Goal: Register for event/course

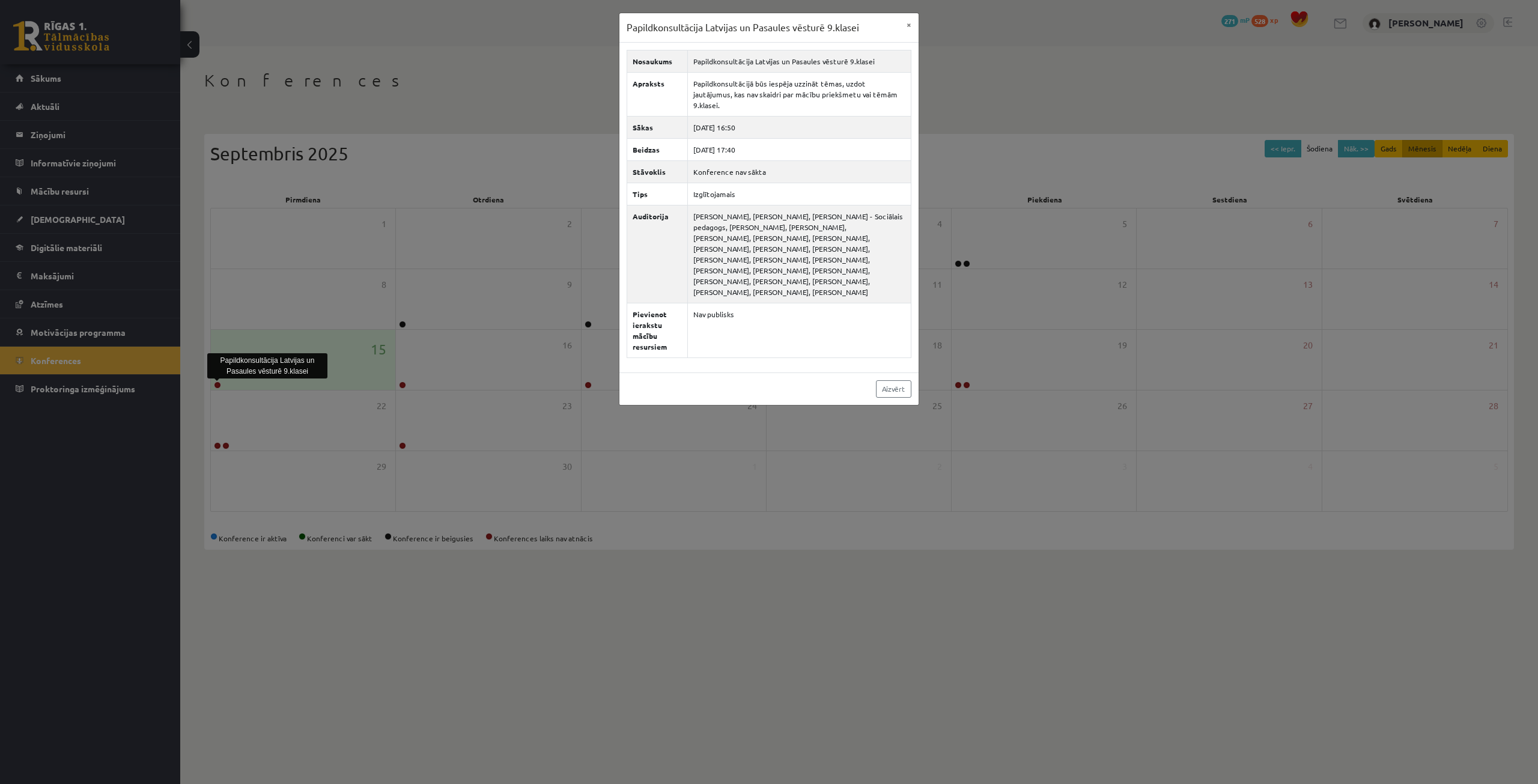
click at [532, 154] on div "Papildkonsultācija Latvijas un Pasaules vēsturē 9.klasei × Nosaukums Papildkons…" at bounding box center [769, 392] width 1538 height 784
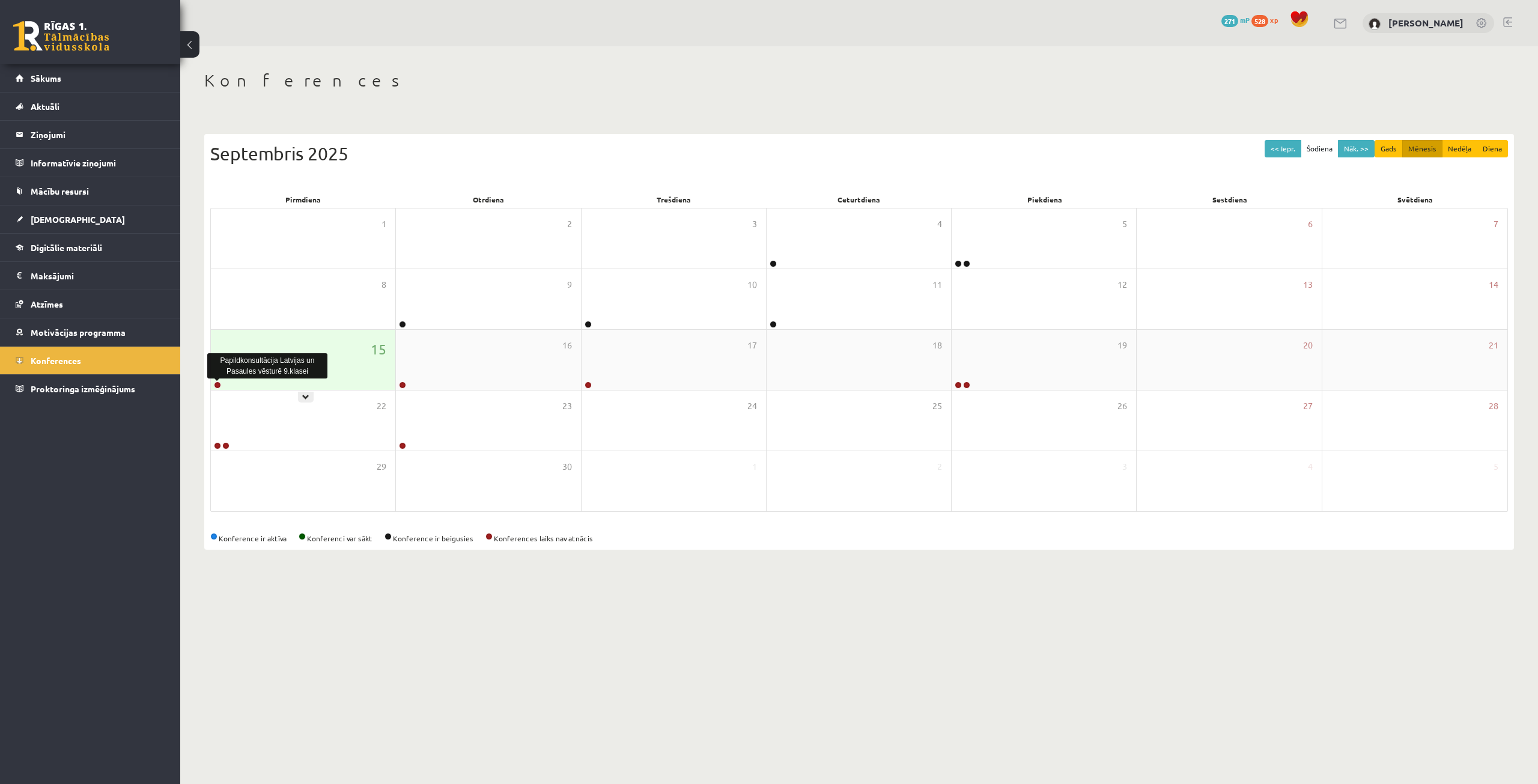
click at [218, 383] on link at bounding box center [218, 386] width 7 height 7
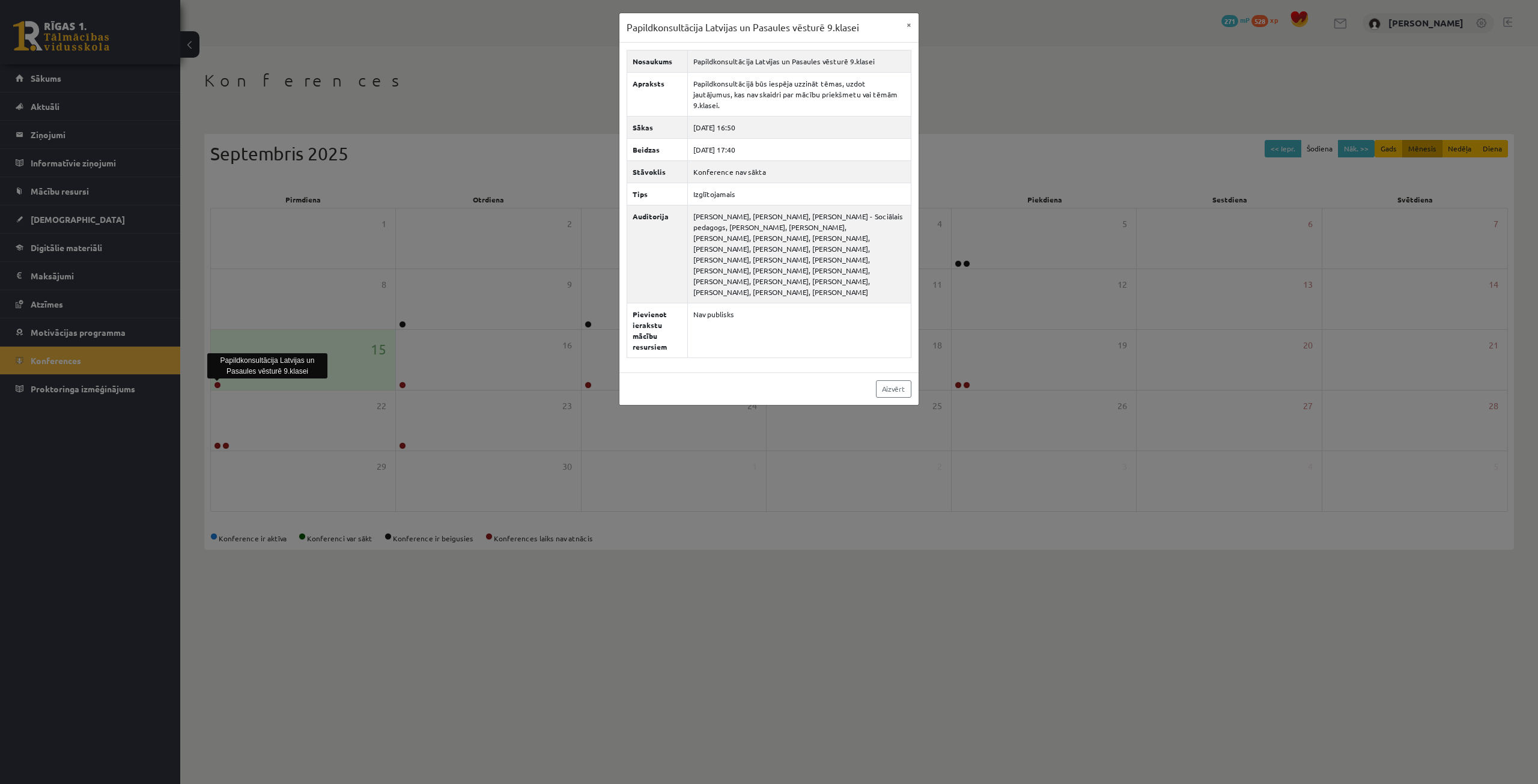
click at [363, 218] on div "Papildkonsultācija Latvijas un Pasaules vēsturē 9.klasei × Nosaukums Papildkons…" at bounding box center [769, 392] width 1538 height 784
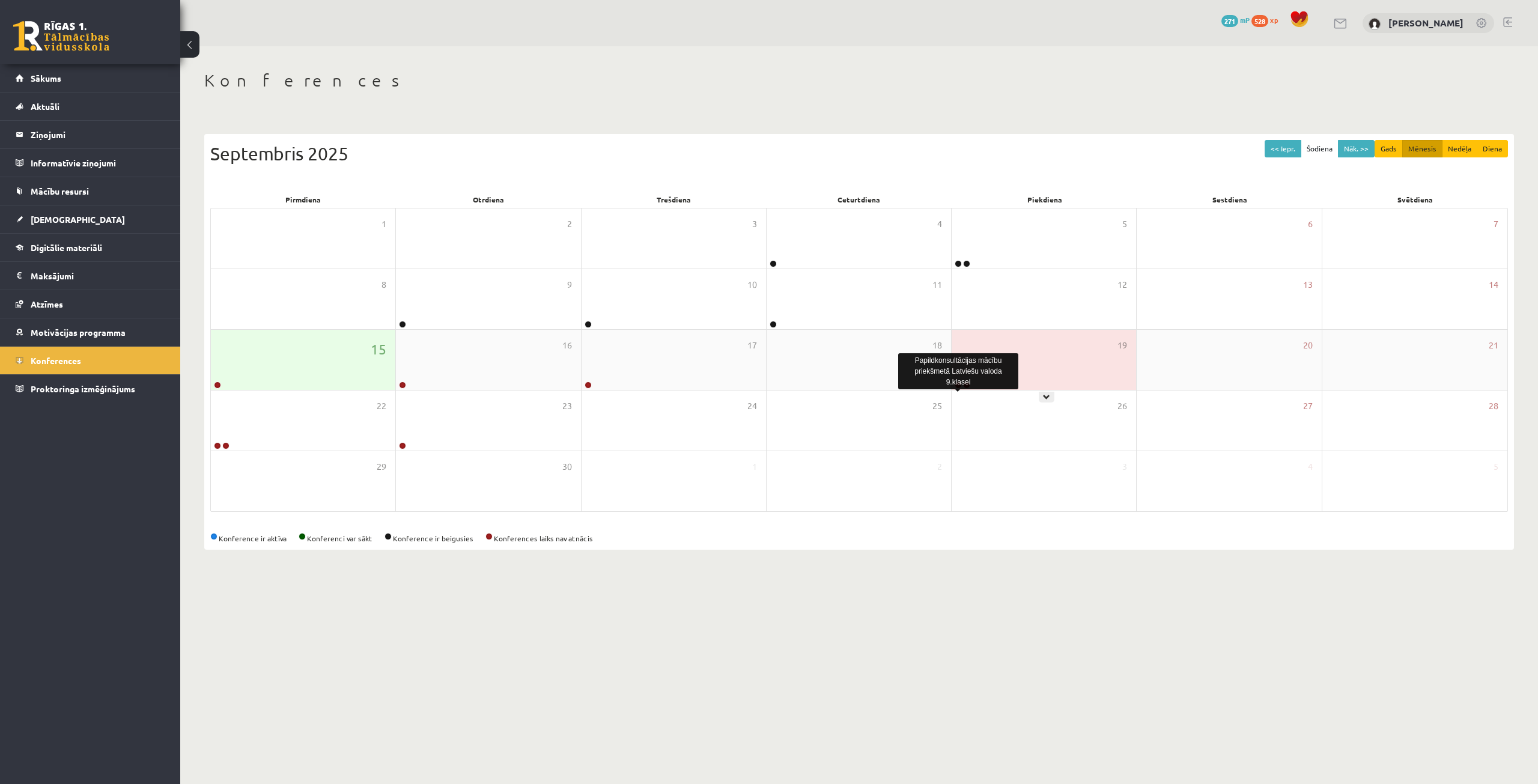
click at [956, 386] on link at bounding box center [959, 386] width 7 height 7
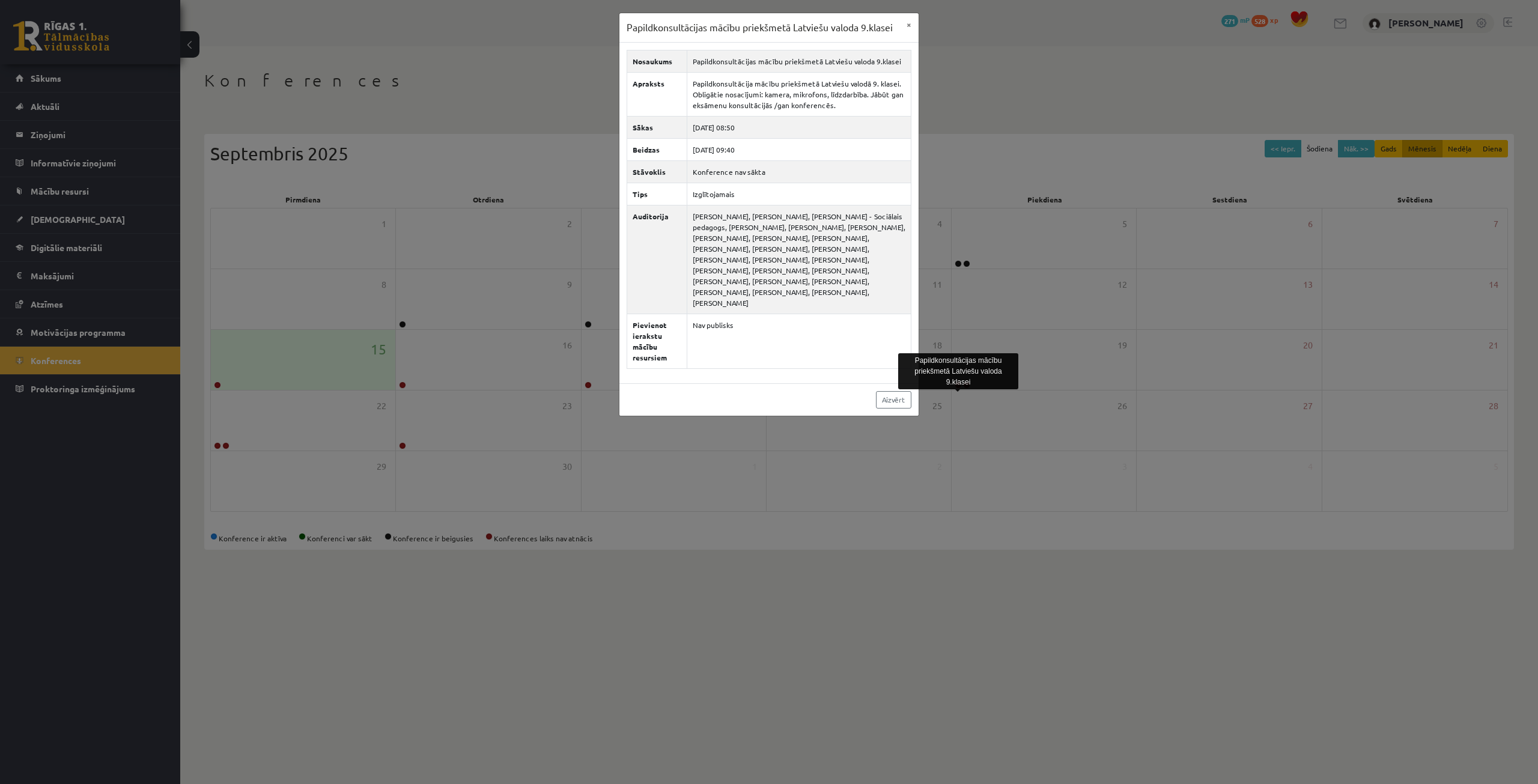
click at [482, 228] on div "Papildkonsultācijas mācību priekšmetā Latviešu valoda 9.klasei × Nosaukums Papi…" at bounding box center [769, 392] width 1538 height 784
